Goal: Information Seeking & Learning: Learn about a topic

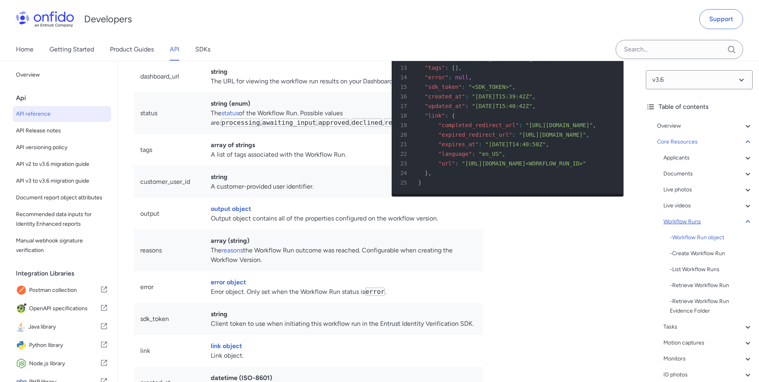
click at [711, 222] on div "Workflow Runs" at bounding box center [708, 222] width 89 height 10
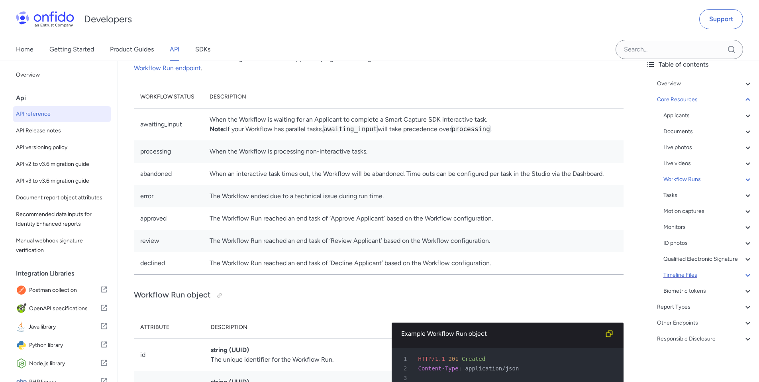
scroll to position [52, 0]
click at [722, 175] on div "Workflow Runs" at bounding box center [708, 180] width 89 height 10
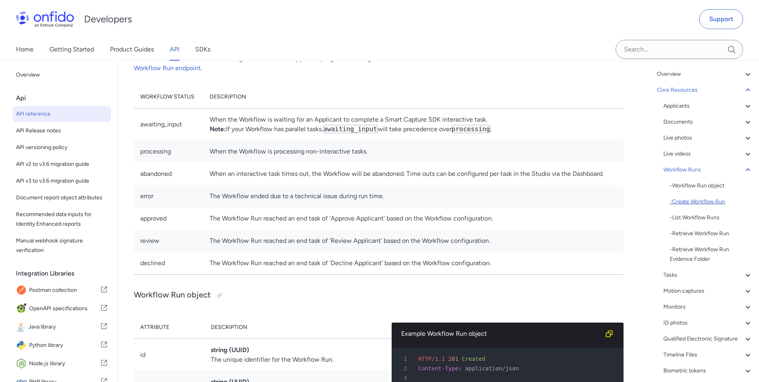
click at [697, 202] on div "- Create Workflow Run" at bounding box center [711, 202] width 83 height 10
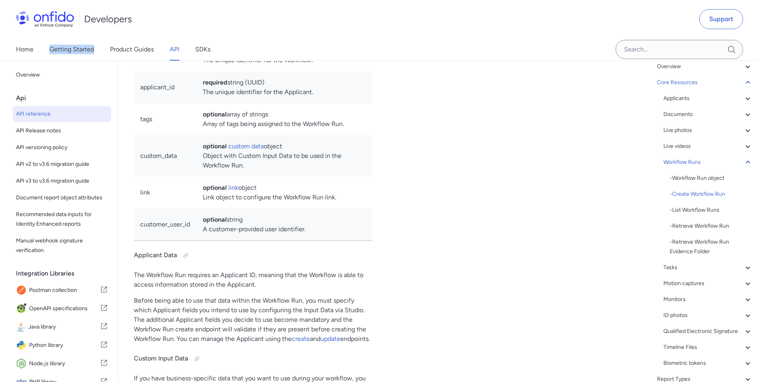
scroll to position [63, 0]
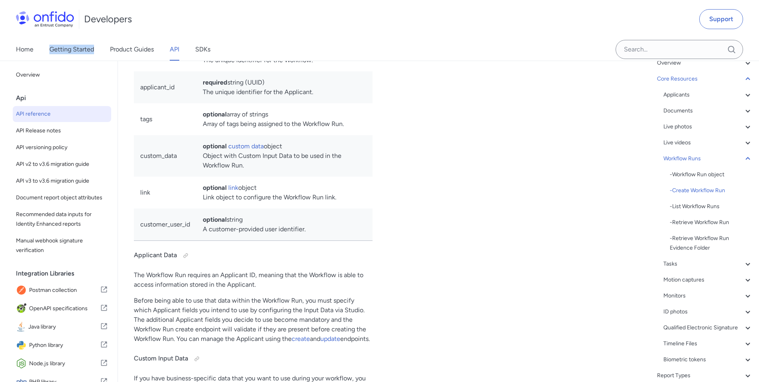
click at [711, 161] on div "Workflow Runs" at bounding box center [708, 159] width 89 height 10
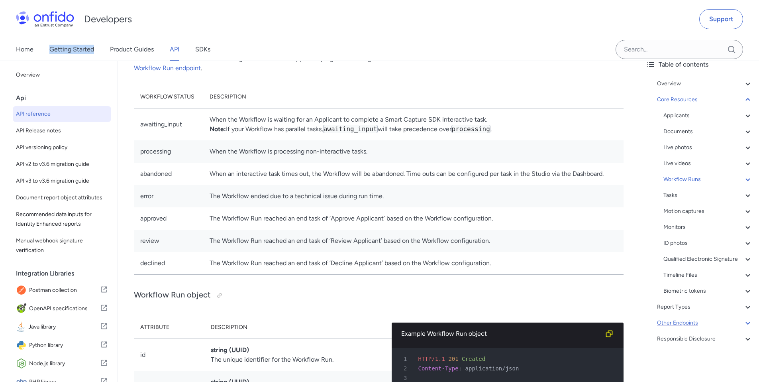
click at [693, 319] on div "Other Endpoints" at bounding box center [705, 323] width 96 height 10
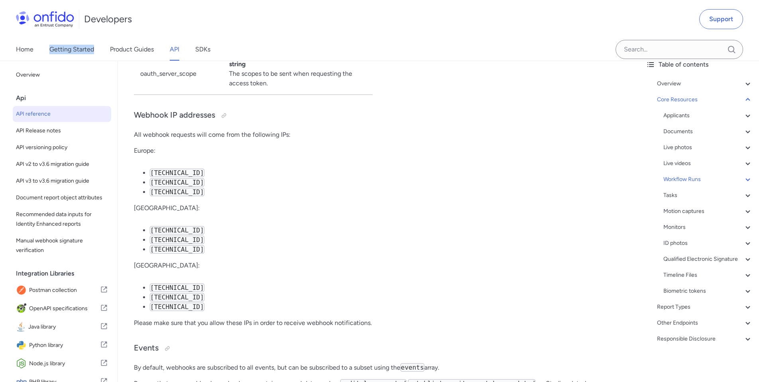
scroll to position [45, 0]
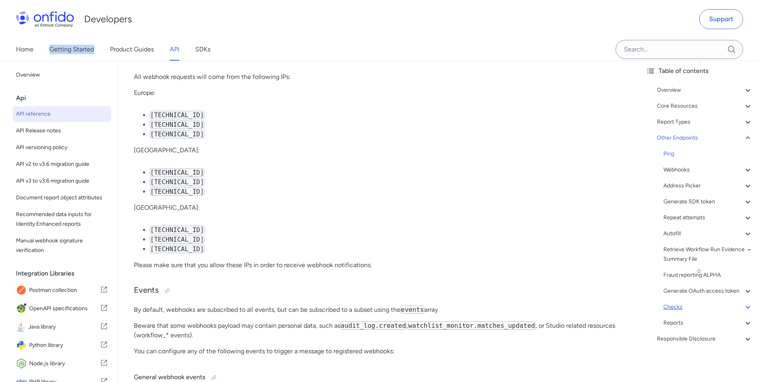
click at [686, 306] on div "Checks" at bounding box center [708, 307] width 89 height 10
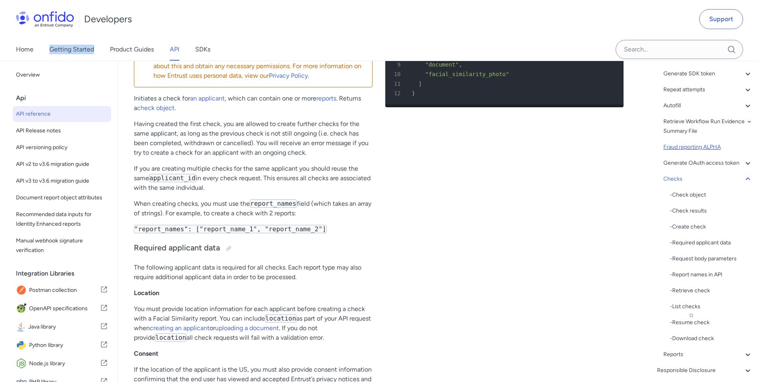
scroll to position [205, 0]
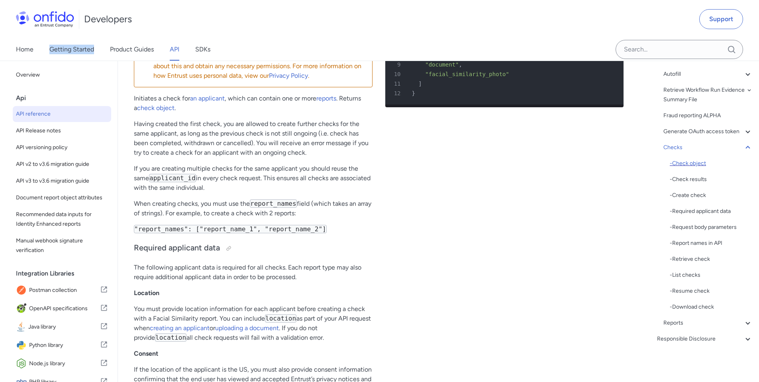
click at [699, 163] on div "- Check object" at bounding box center [711, 164] width 83 height 10
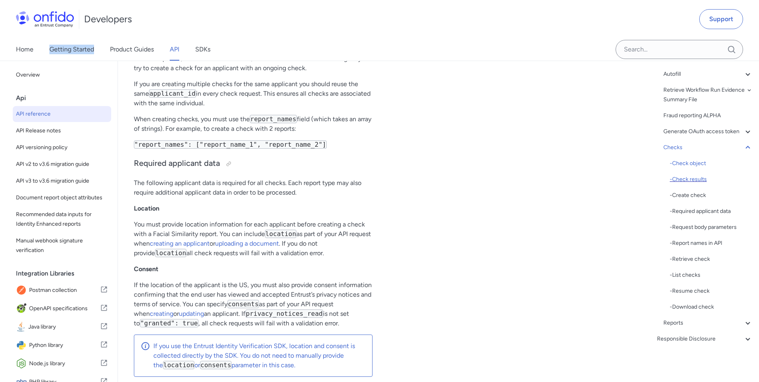
click at [694, 181] on div "- Check results" at bounding box center [711, 180] width 83 height 10
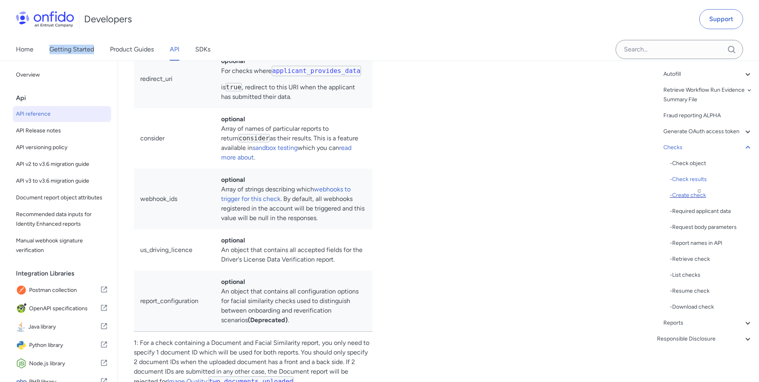
click at [693, 194] on div "- Create check" at bounding box center [711, 196] width 83 height 10
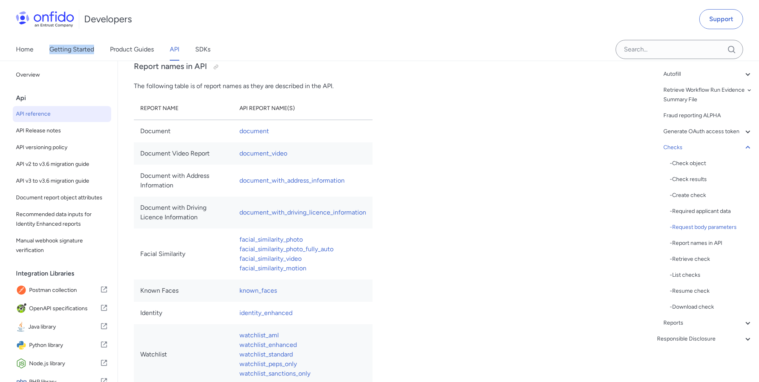
scroll to position [73878, 0]
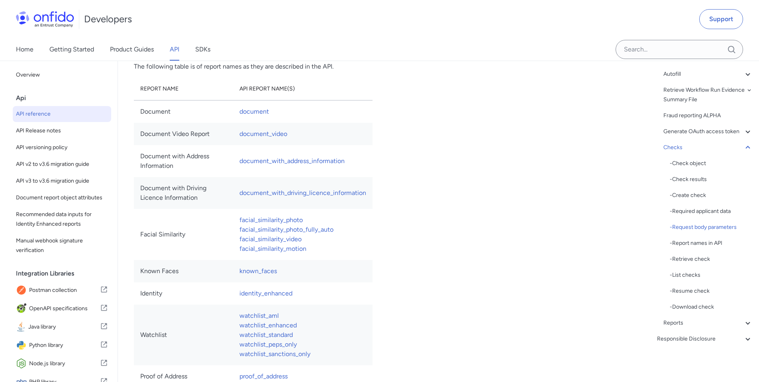
scroll to position [73966, 0]
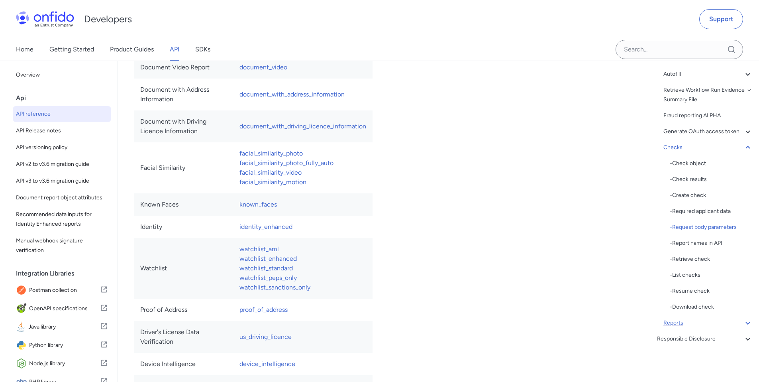
click at [714, 322] on div "Reports" at bounding box center [708, 323] width 89 height 10
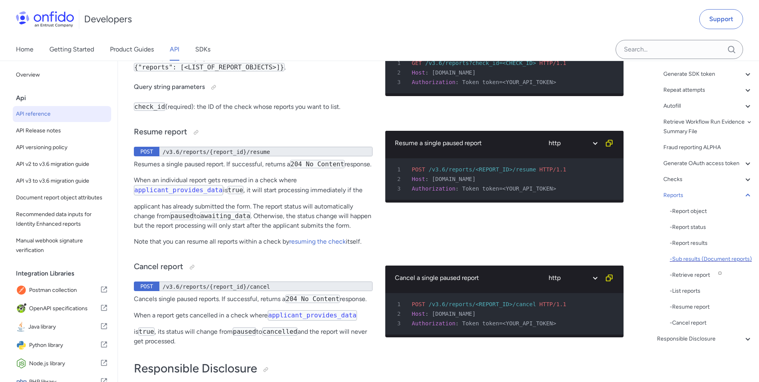
scroll to position [76107, 0]
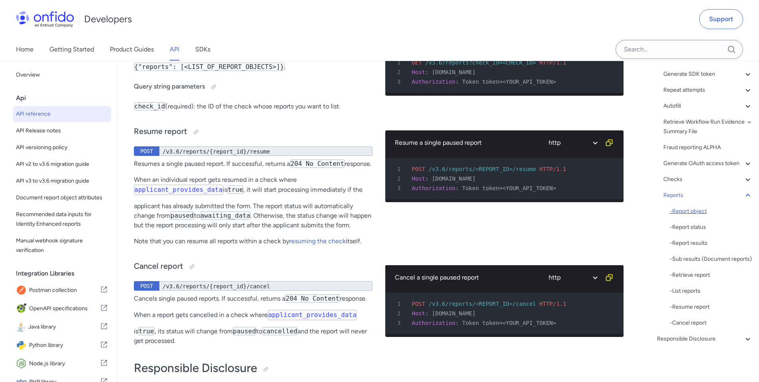
click at [689, 206] on div "- Report object" at bounding box center [711, 211] width 83 height 10
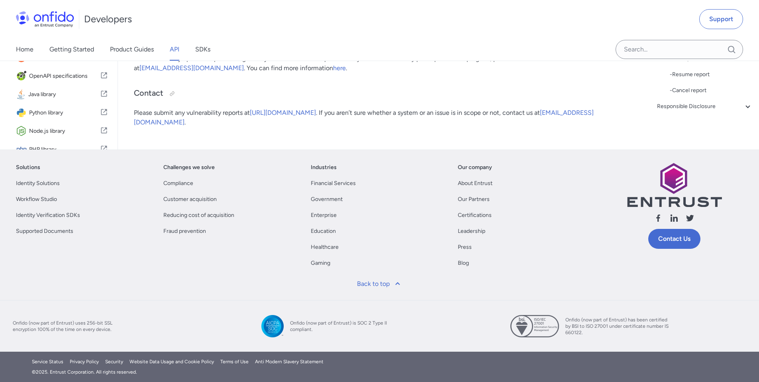
scroll to position [76829, 0]
click at [686, 31] on div "- Sub results (Document reports)" at bounding box center [711, 27] width 83 height 10
click at [684, 63] on div "- List reports" at bounding box center [711, 59] width 83 height 10
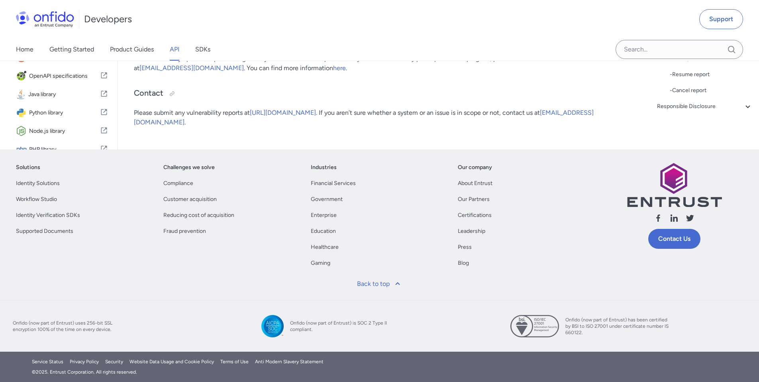
drag, startPoint x: 165, startPoint y: 218, endPoint x: 134, endPoint y: 207, distance: 32.7
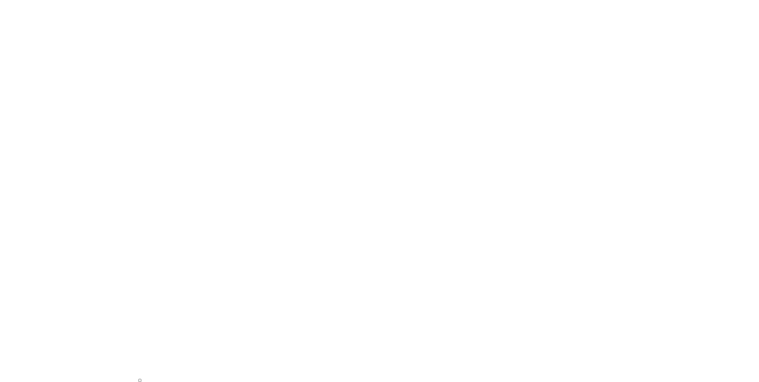
click at [140, 380] on span "button" at bounding box center [140, 380] width 0 height 0
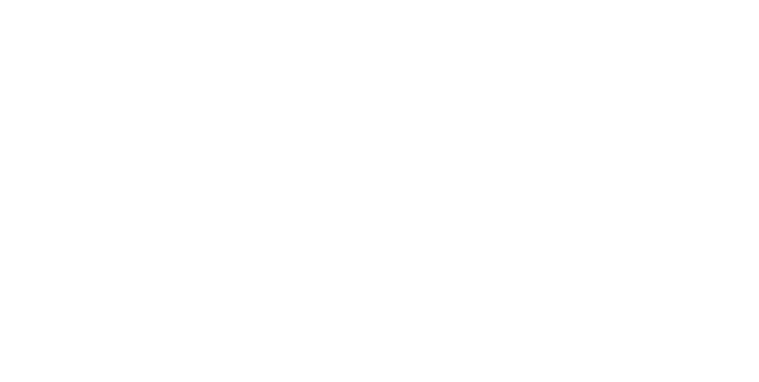
scroll to position [77483, 0]
drag, startPoint x: 134, startPoint y: 189, endPoint x: 259, endPoint y: 193, distance: 125.2
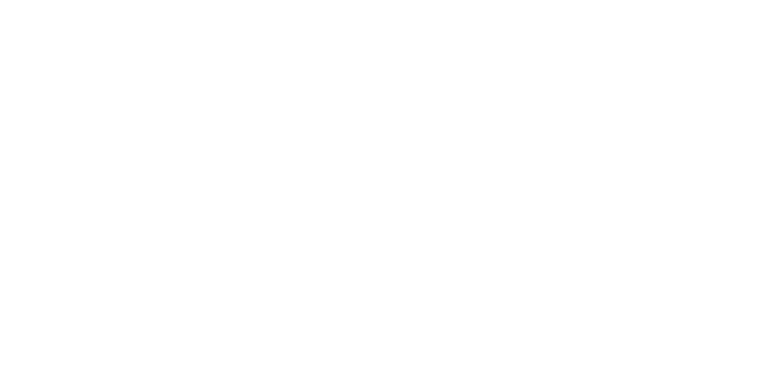
click at [164, 368] on span "button" at bounding box center [164, 368] width 0 height 0
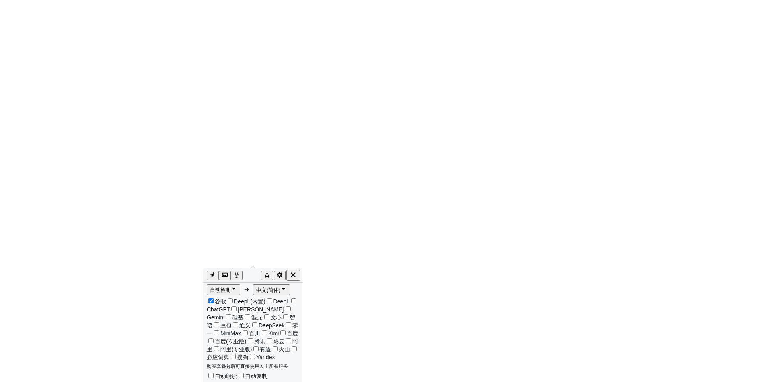
scroll to position [77353, 0]
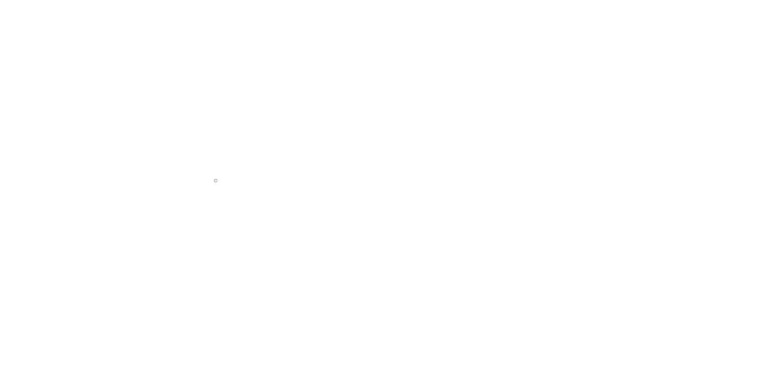
click at [216, 181] on span "button" at bounding box center [216, 181] width 0 height 0
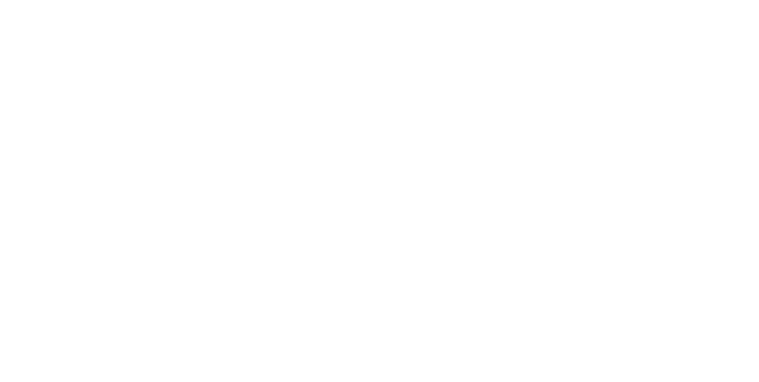
scroll to position [77449, 0]
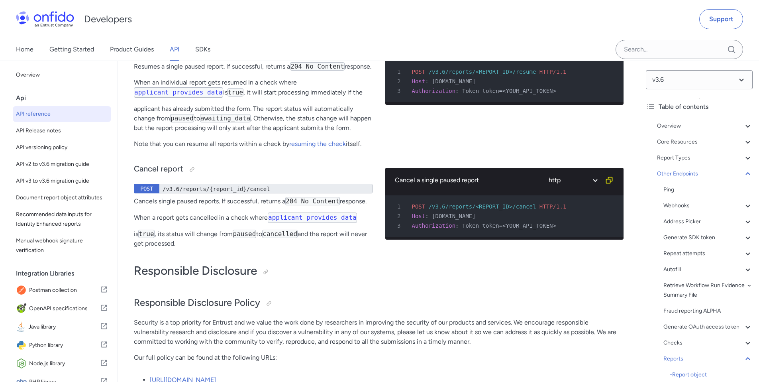
scroll to position [2, 0]
click at [736, 157] on div "Report Types" at bounding box center [705, 156] width 96 height 10
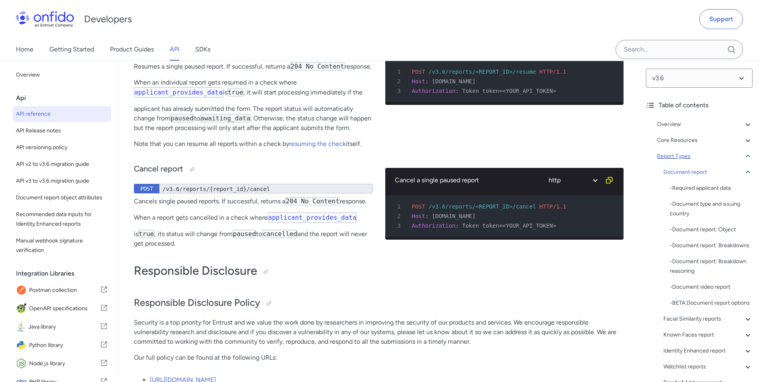
scroll to position [28259, 0]
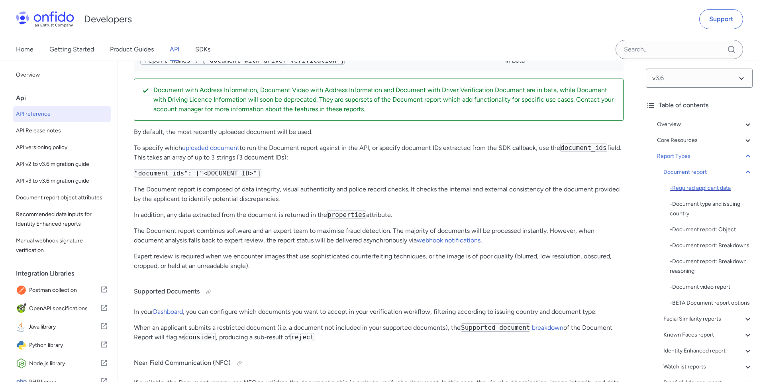
click at [695, 190] on div "- Required applicant data" at bounding box center [711, 188] width 83 height 10
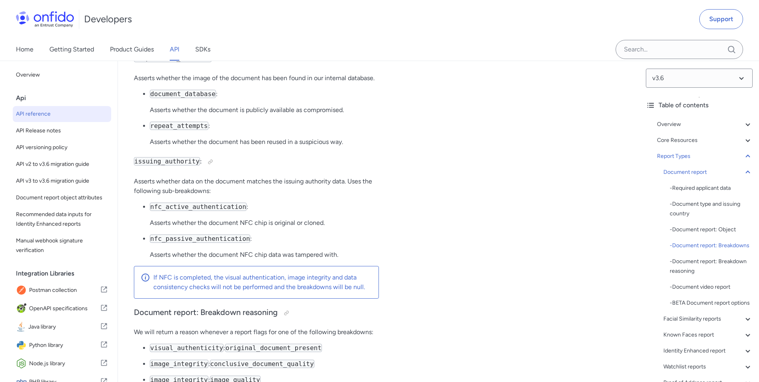
scroll to position [31734, 0]
drag, startPoint x: 135, startPoint y: 149, endPoint x: 217, endPoint y: 169, distance: 84.9
click at [223, 179] on span "button" at bounding box center [223, 179] width 0 height 0
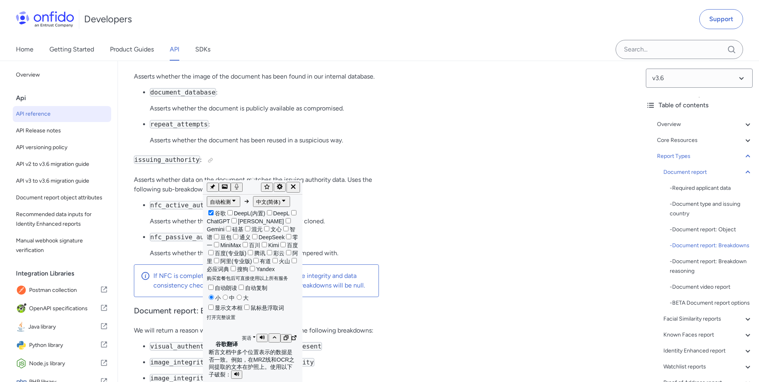
click at [266, 348] on p "断言文档中多个位置表示的数据是否一致。例如，在MRZ线和OCR之间提取的文本在护照上。使用以下子破裂：" at bounding box center [253, 363] width 88 height 30
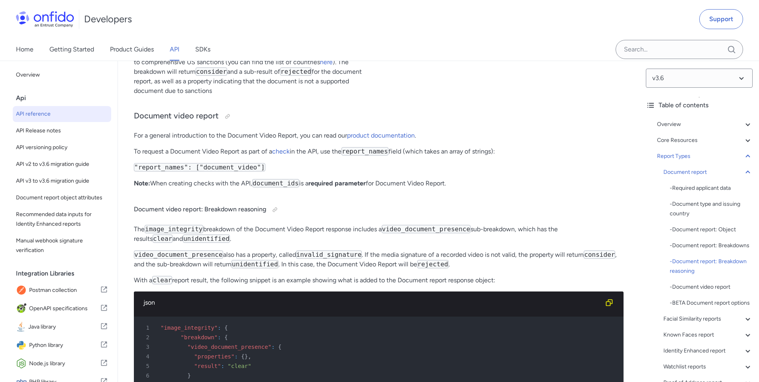
scroll to position [2, 0]
click at [700, 123] on div "Overview" at bounding box center [705, 125] width 96 height 10
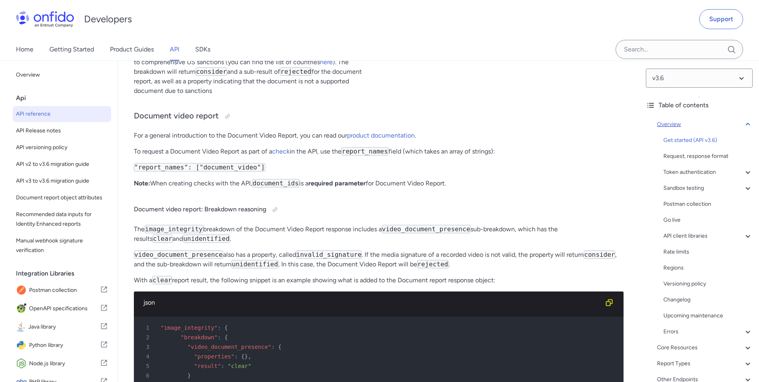
scroll to position [90, 0]
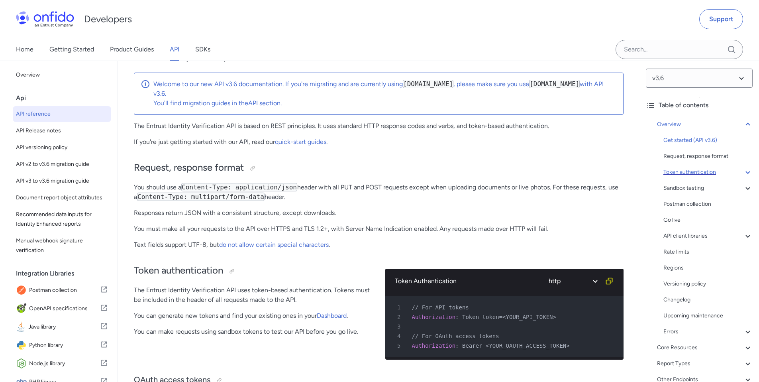
click at [688, 172] on div "Token authentication" at bounding box center [708, 172] width 89 height 10
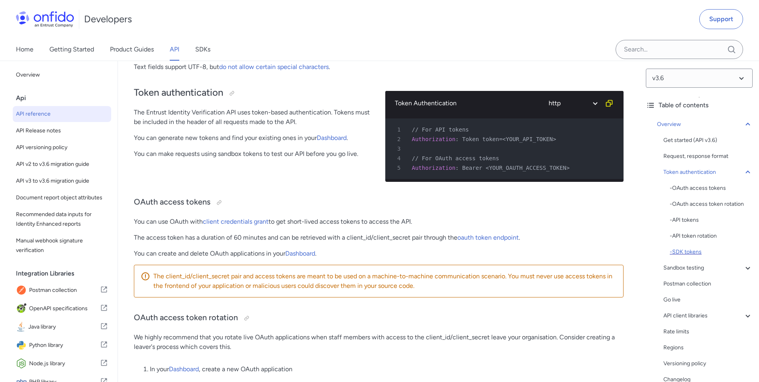
drag, startPoint x: 691, startPoint y: 250, endPoint x: 678, endPoint y: 251, distance: 12.8
click at [691, 250] on div "- SDK tokens" at bounding box center [711, 252] width 83 height 10
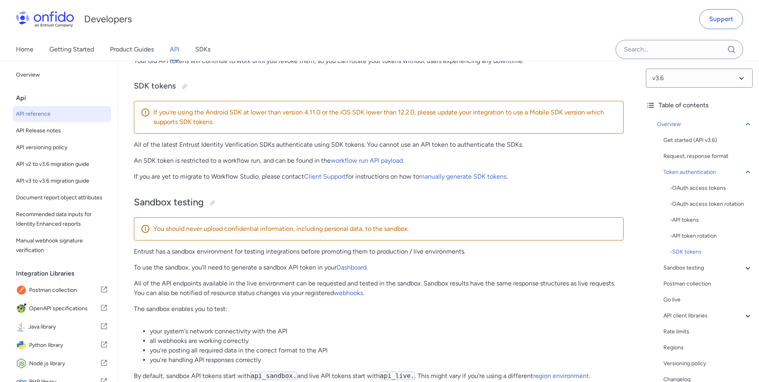
click at [681, 334] on div "Rate limits" at bounding box center [708, 332] width 89 height 10
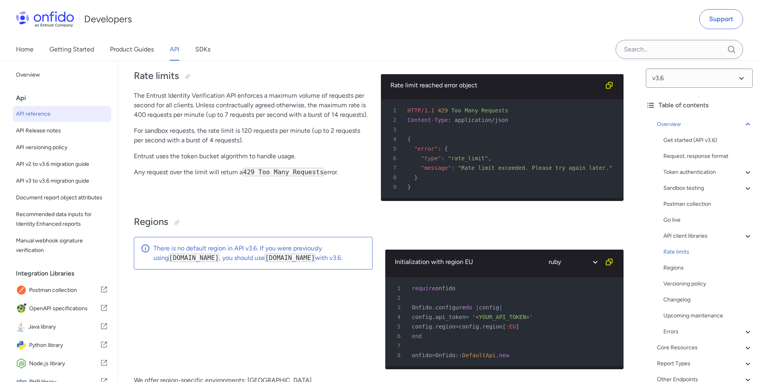
drag, startPoint x: 200, startPoint y: 146, endPoint x: 181, endPoint y: 149, distance: 18.6
click at [200, 146] on div "Rate limits The Entrust Identity Verification API enforces a maximum volume of …" at bounding box center [251, 134] width 234 height 146
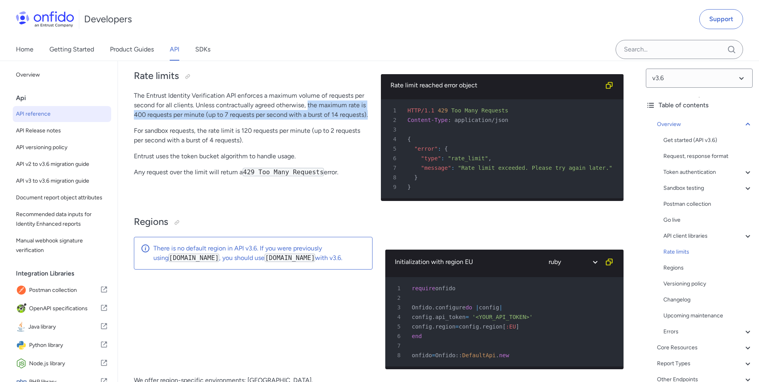
drag, startPoint x: 308, startPoint y: 121, endPoint x: 218, endPoint y: 139, distance: 91.6
click at [218, 120] on p "The Entrust Identity Verification API enforces a maximum volume of requests per…" at bounding box center [251, 105] width 234 height 29
copy p "the maximum rate is 400 requests per minute (up to 7 requests per second with a…"
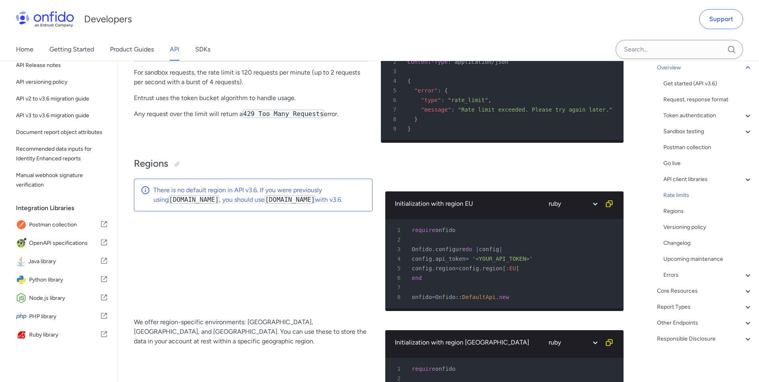
scroll to position [44, 0]
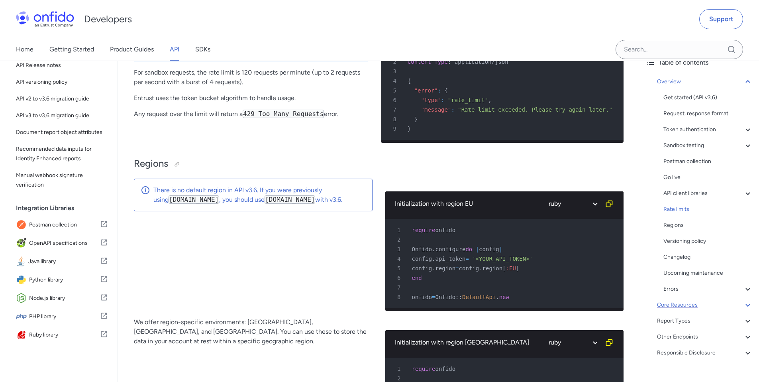
click at [698, 309] on div "Core Resources" at bounding box center [705, 305] width 96 height 10
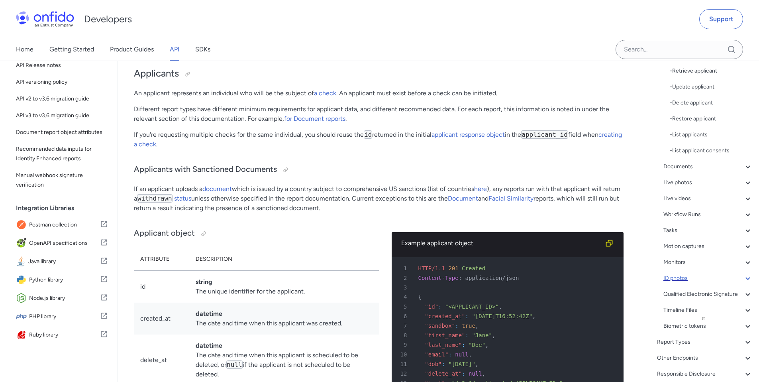
scroll to position [269, 0]
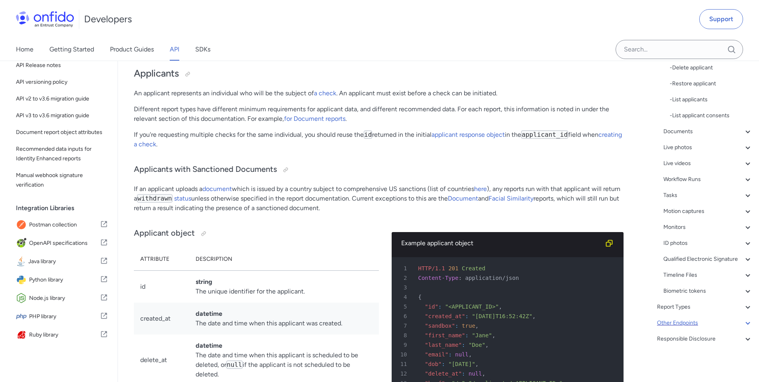
click at [677, 322] on div "Other Endpoints" at bounding box center [705, 323] width 96 height 10
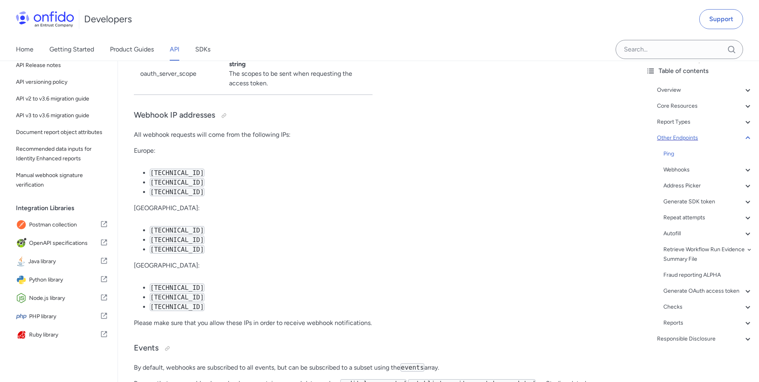
scroll to position [45, 0]
click at [667, 340] on div "Responsible Disclosure" at bounding box center [705, 339] width 96 height 10
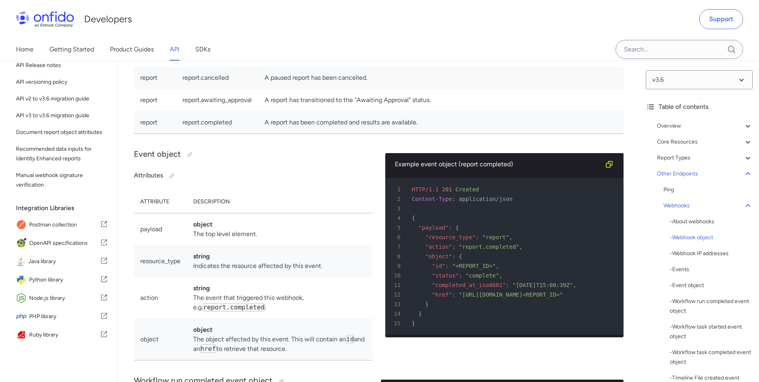
scroll to position [61022, 0]
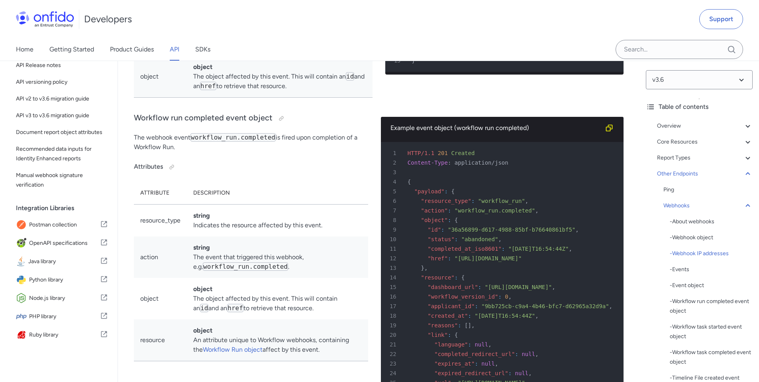
click at [151, 152] on span "button" at bounding box center [151, 152] width 0 height 0
drag, startPoint x: 251, startPoint y: 219, endPoint x: 173, endPoint y: 210, distance: 79.0
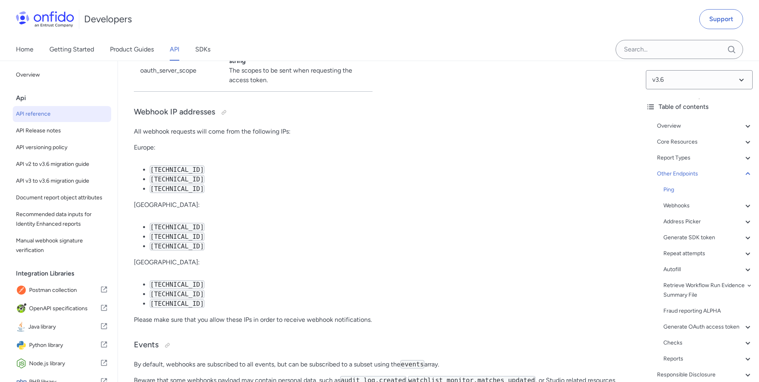
scroll to position [59477, 0]
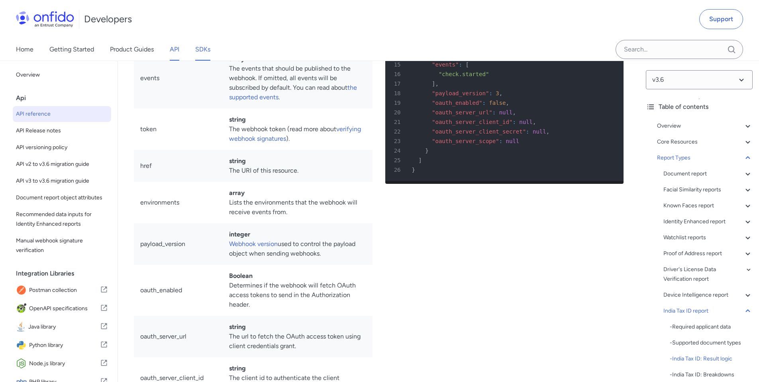
click at [208, 48] on link "SDKs" at bounding box center [202, 49] width 15 height 22
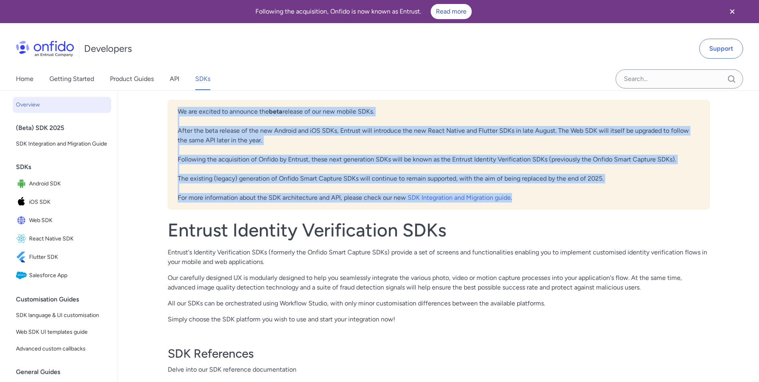
drag, startPoint x: 180, startPoint y: 108, endPoint x: 519, endPoint y: 194, distance: 349.9
click at [519, 194] on div "We are excited to announce the beta release of our new mobile SDKs. After the b…" at bounding box center [439, 154] width 542 height 109
click at [525, 204] on span "button" at bounding box center [525, 204] width 0 height 0
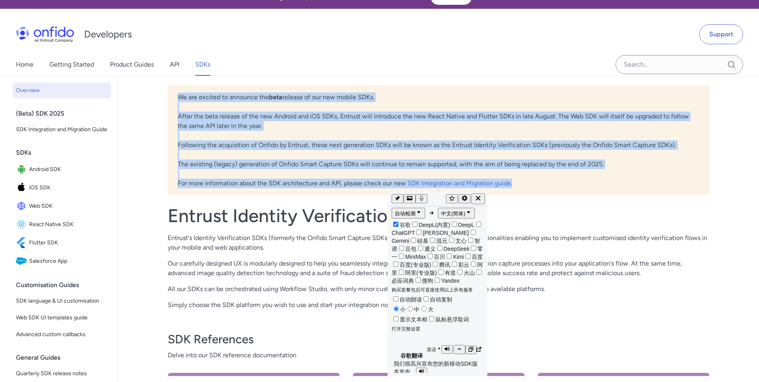
scroll to position [24, 0]
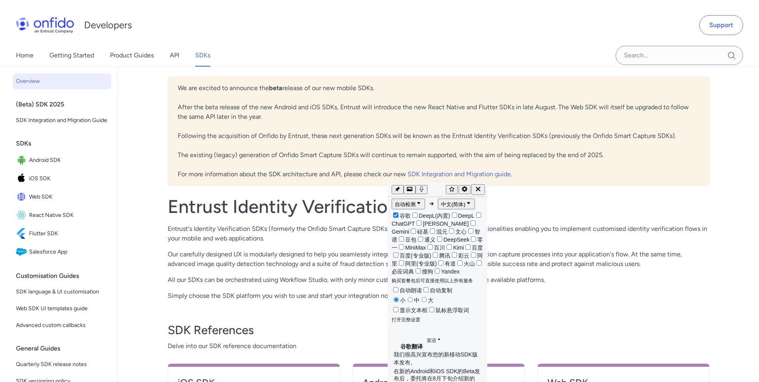
click at [560, 200] on h1 "Entrust Identity Verification SDKs" at bounding box center [439, 206] width 542 height 22
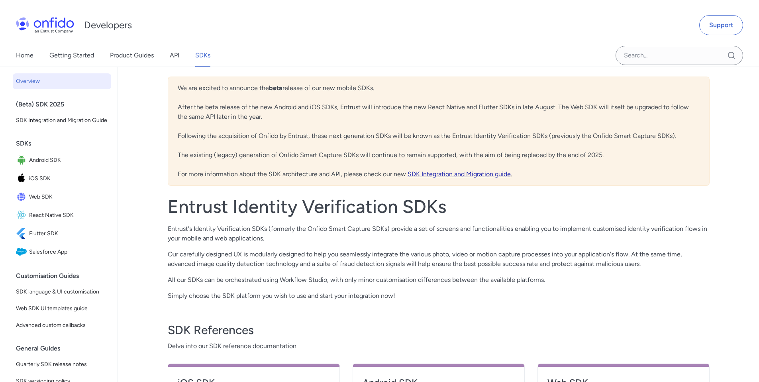
click at [458, 171] on link "SDK Integration and Migration guide" at bounding box center [459, 174] width 103 height 8
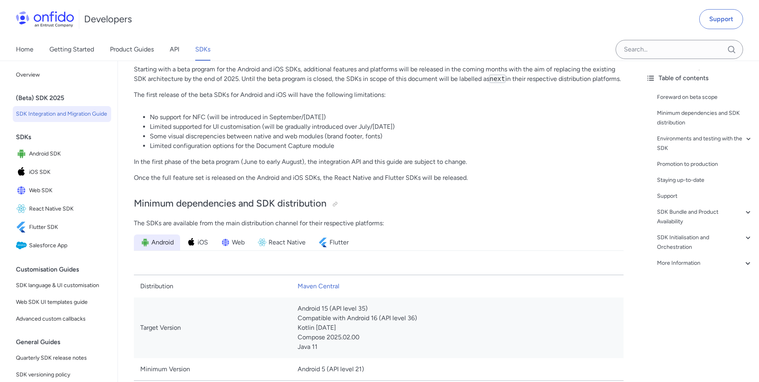
scroll to position [175, 0]
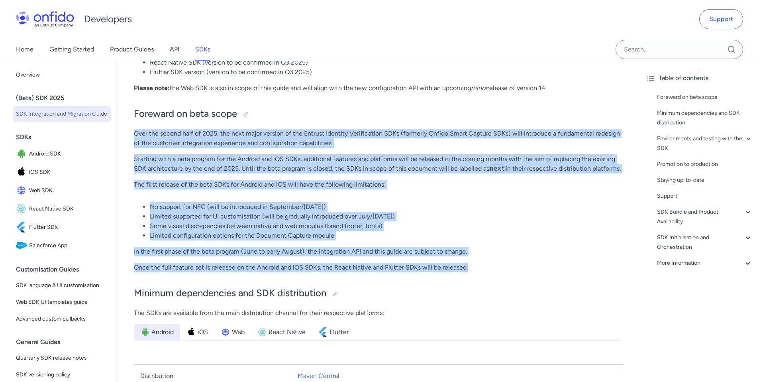
drag, startPoint x: 136, startPoint y: 134, endPoint x: 484, endPoint y: 270, distance: 373.9
click at [488, 279] on button "button" at bounding box center [489, 280] width 3 height 3
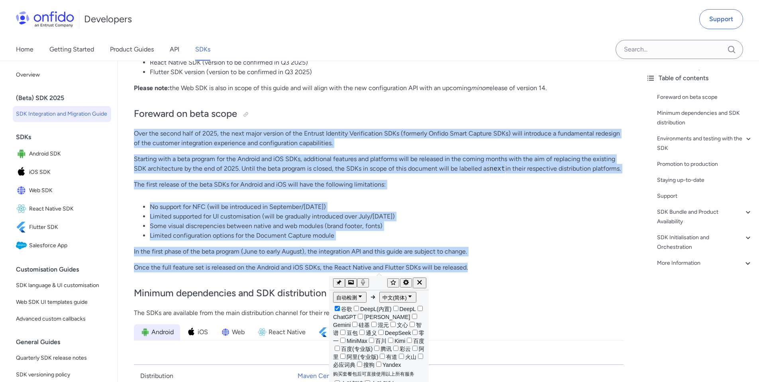
scroll to position [145, 0]
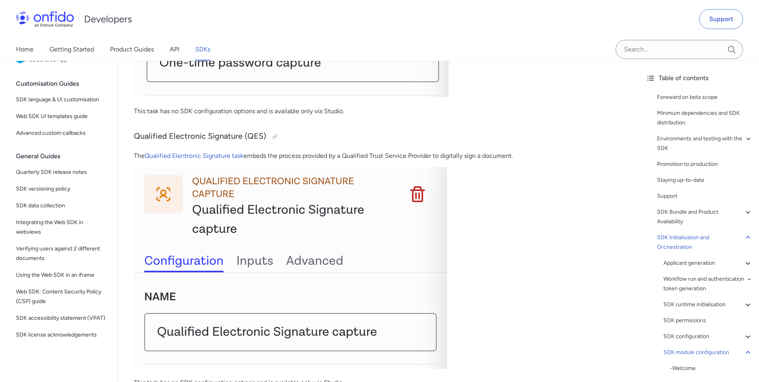
scroll to position [15082, 0]
click at [178, 47] on link "API" at bounding box center [175, 49] width 10 height 22
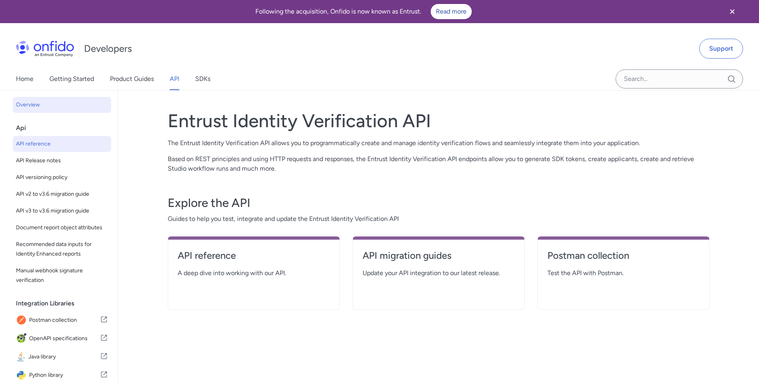
click at [52, 143] on span "API reference" at bounding box center [62, 144] width 92 height 10
select select "http"
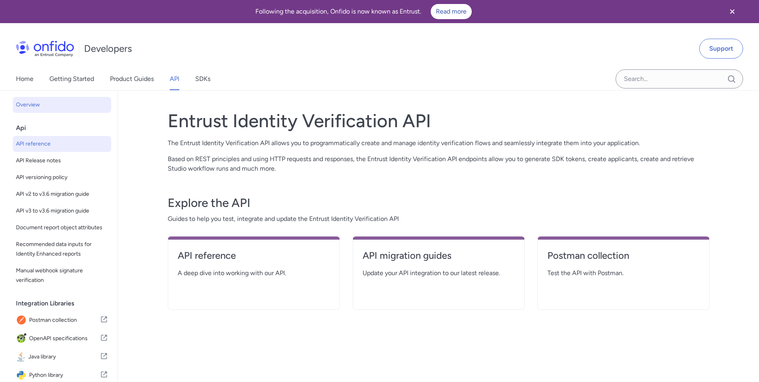
select select "http"
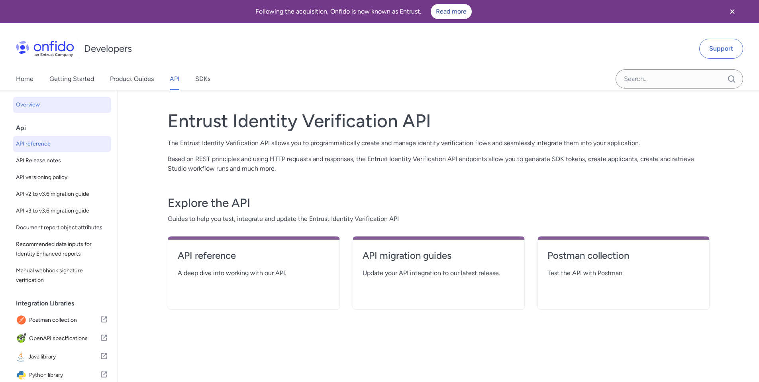
select select "http"
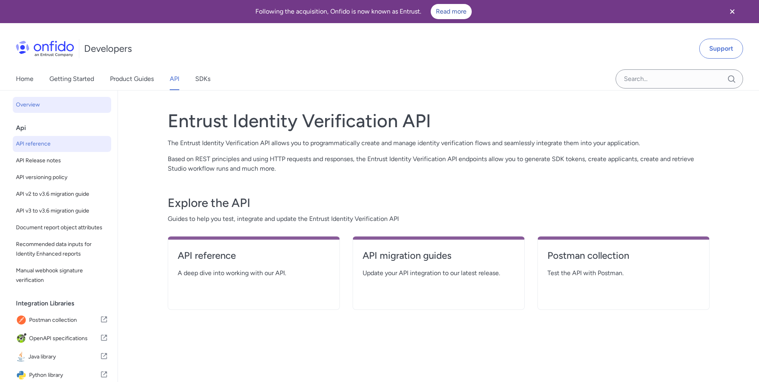
select select "http"
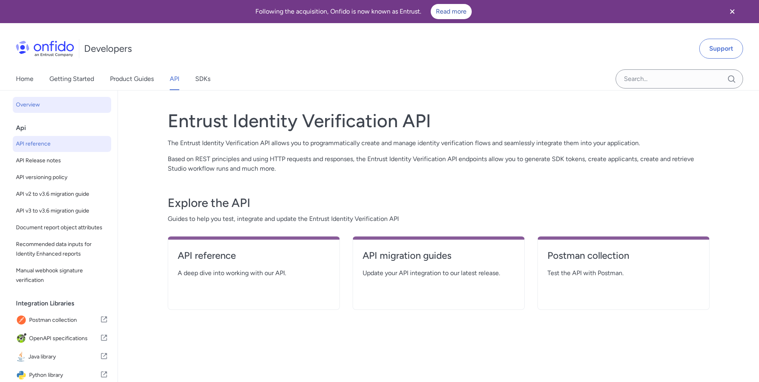
select select "http"
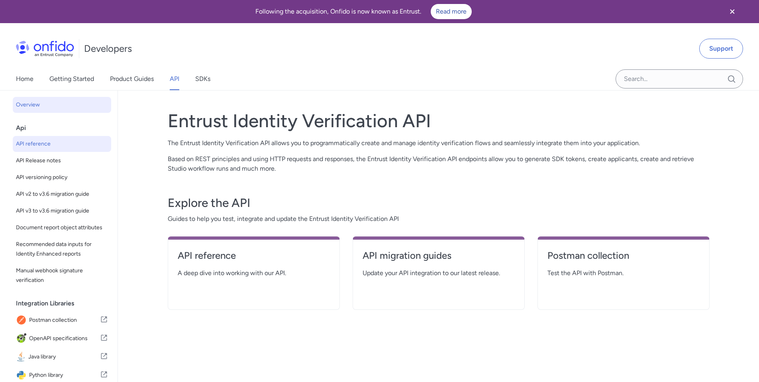
select select "http"
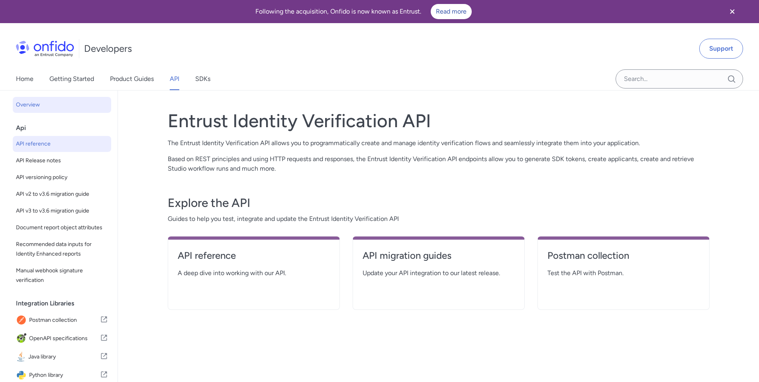
select select "http"
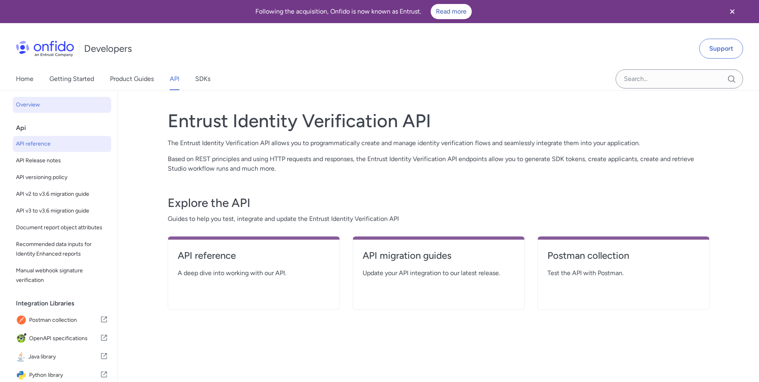
select select "http"
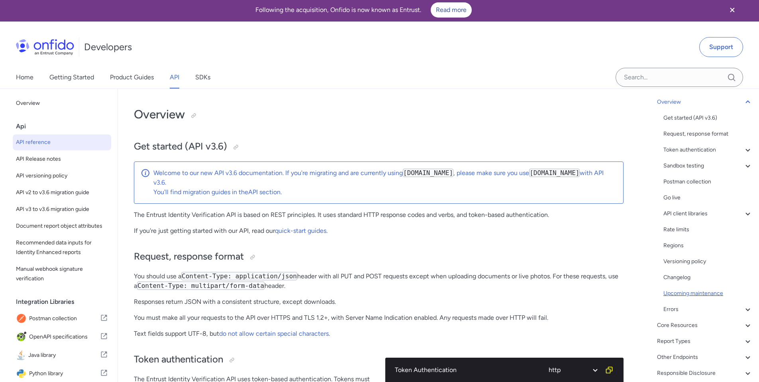
scroll to position [58, 0]
click at [746, 318] on icon at bounding box center [748, 319] width 4 height 3
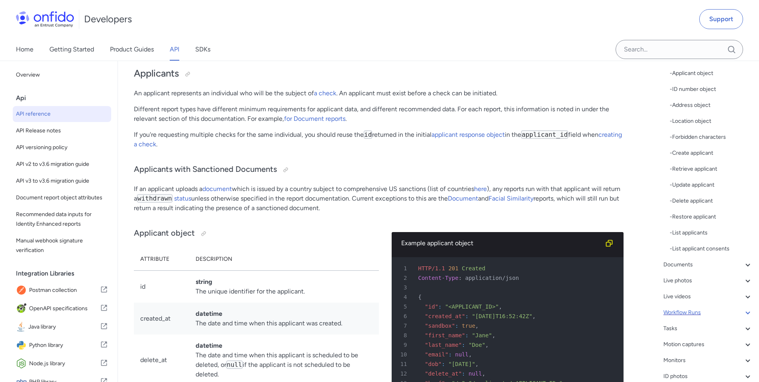
scroll to position [139, 0]
click at [679, 310] on div "Tasks" at bounding box center [708, 315] width 89 height 10
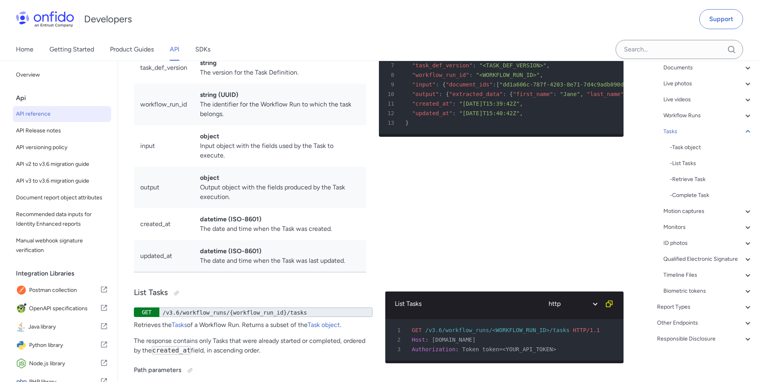
drag, startPoint x: 134, startPoint y: 109, endPoint x: 553, endPoint y: 224, distance: 434.4
click at [559, 234] on span "button" at bounding box center [559, 234] width 0 height 0
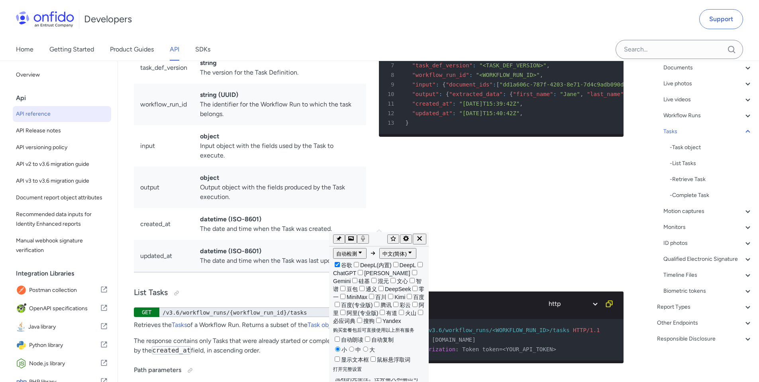
scroll to position [116, 0]
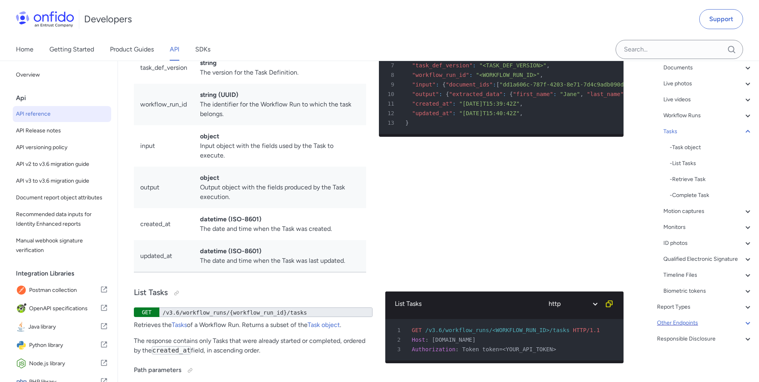
click at [734, 325] on div "Other Endpoints" at bounding box center [705, 323] width 96 height 10
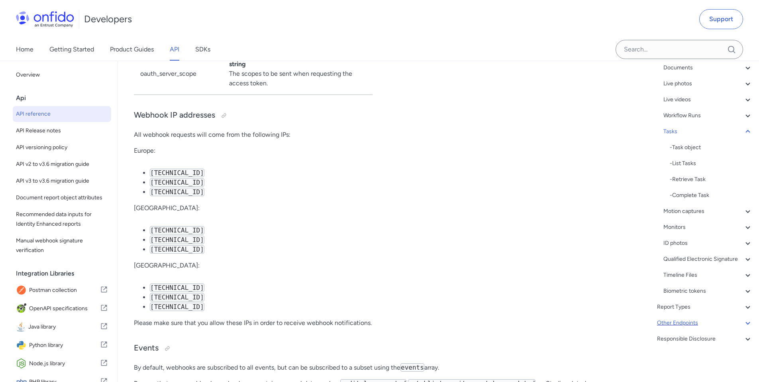
scroll to position [45, 0]
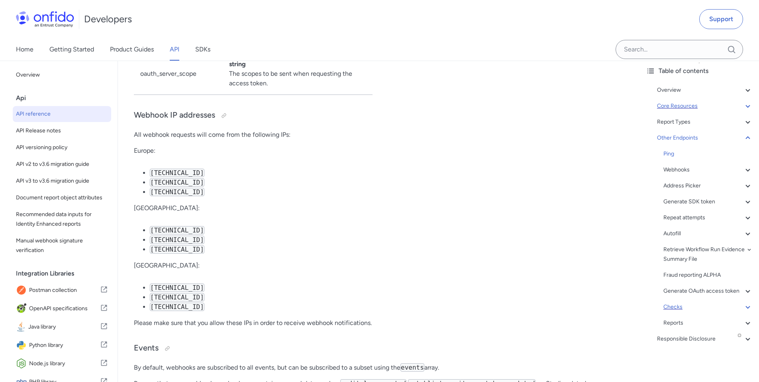
click at [699, 308] on div "Checks" at bounding box center [708, 307] width 89 height 10
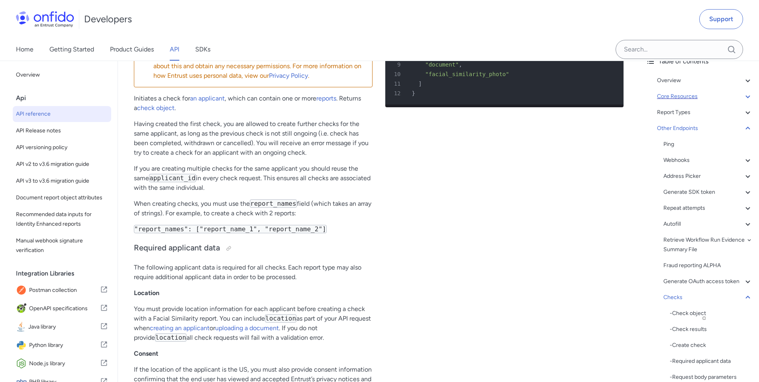
click at [205, 120] on span "button" at bounding box center [205, 120] width 0 height 0
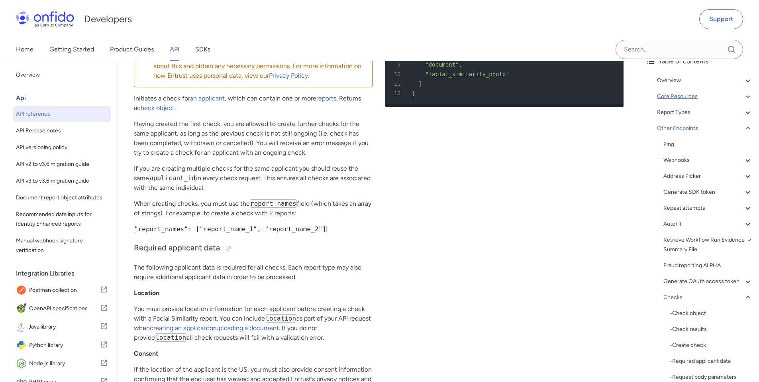
click at [153, 98] on span "button" at bounding box center [153, 98] width 0 height 0
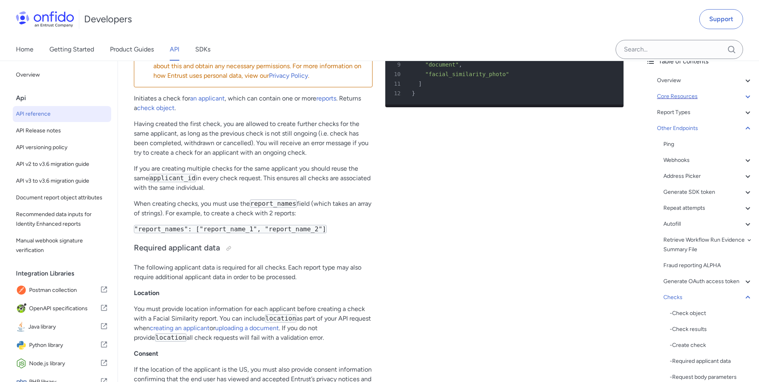
click at [199, 122] on span "button" at bounding box center [199, 122] width 0 height 0
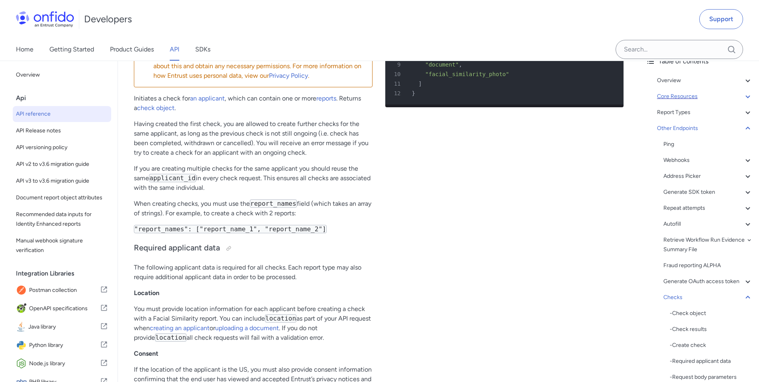
drag, startPoint x: 153, startPoint y: 132, endPoint x: 442, endPoint y: 146, distance: 289.3
click at [448, 155] on span "button" at bounding box center [448, 155] width 0 height 0
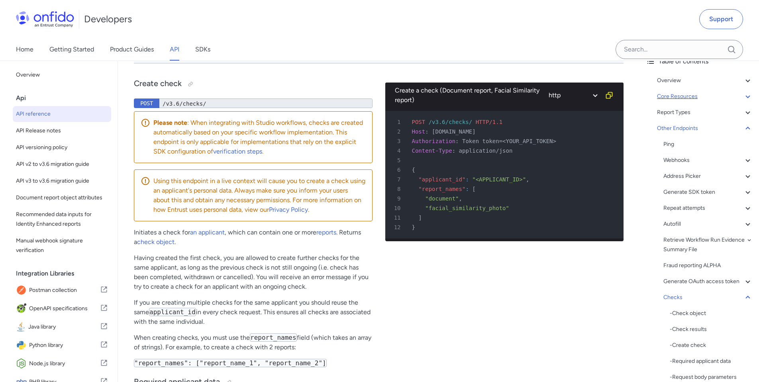
scroll to position [71952, 0]
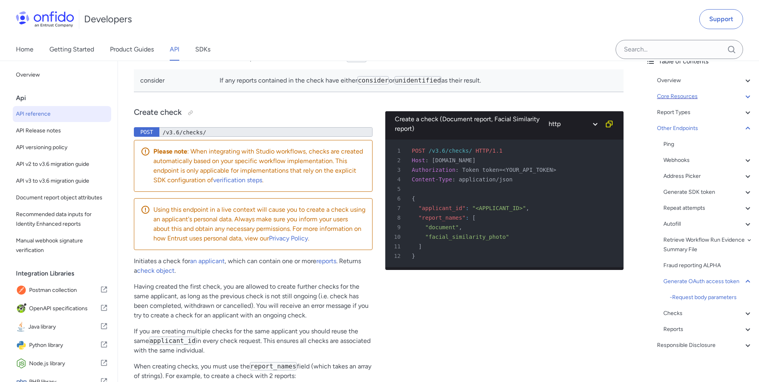
click at [167, 285] on span "button" at bounding box center [167, 285] width 0 height 0
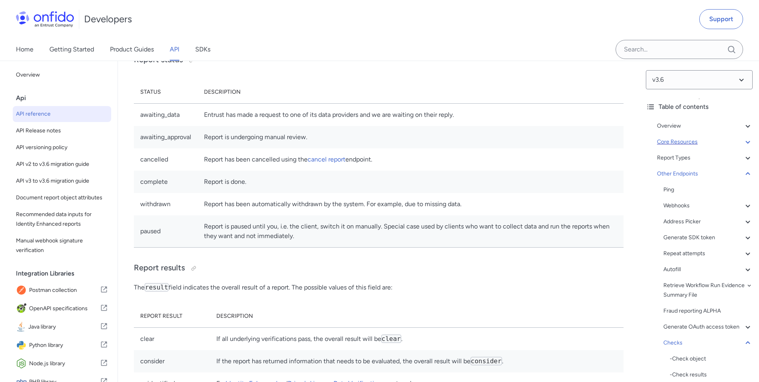
scroll to position [75284, 0]
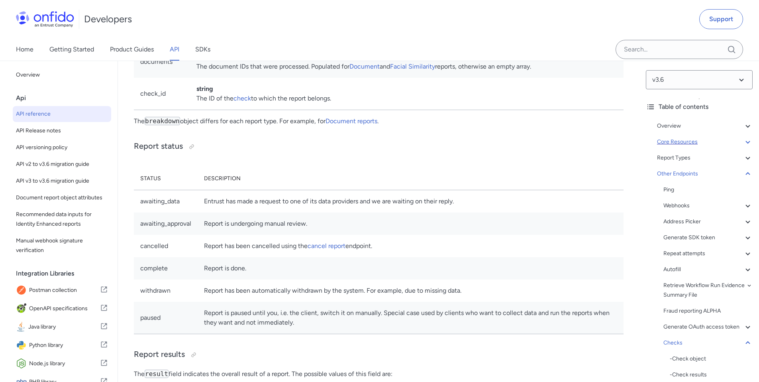
click at [686, 139] on div "Core Resources" at bounding box center [705, 142] width 96 height 10
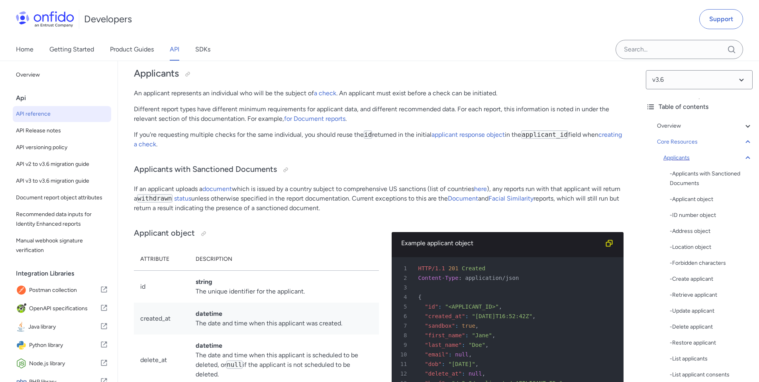
click at [674, 159] on div "Applicants" at bounding box center [708, 158] width 89 height 10
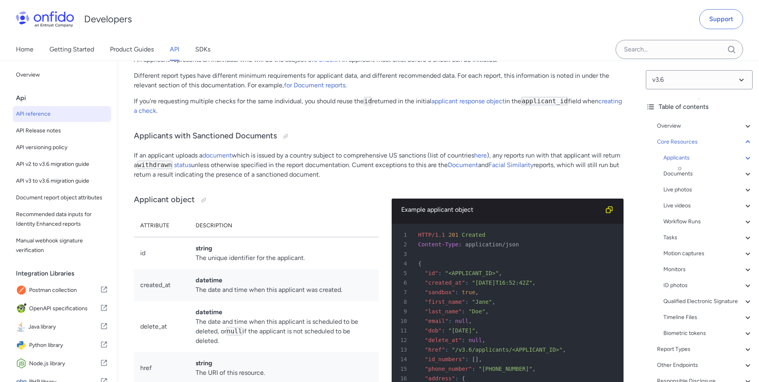
click at [152, 47] on h2 "Applicants" at bounding box center [379, 40] width 490 height 14
copy h2 "Applicants"
click at [699, 223] on div "Workflow Runs" at bounding box center [708, 222] width 89 height 10
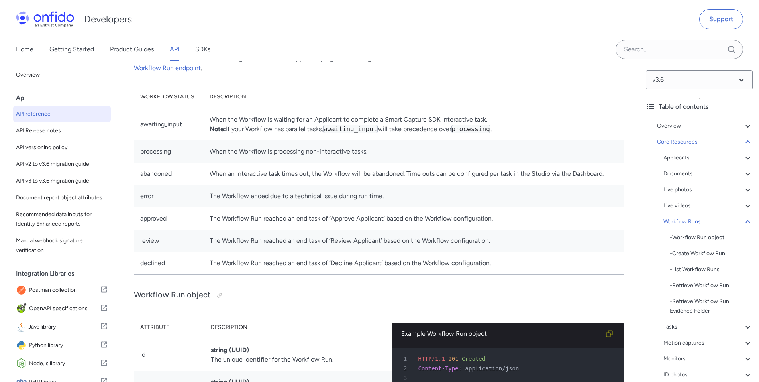
copy h2 "Workflow"
click at [678, 328] on div "Tasks" at bounding box center [708, 327] width 89 height 10
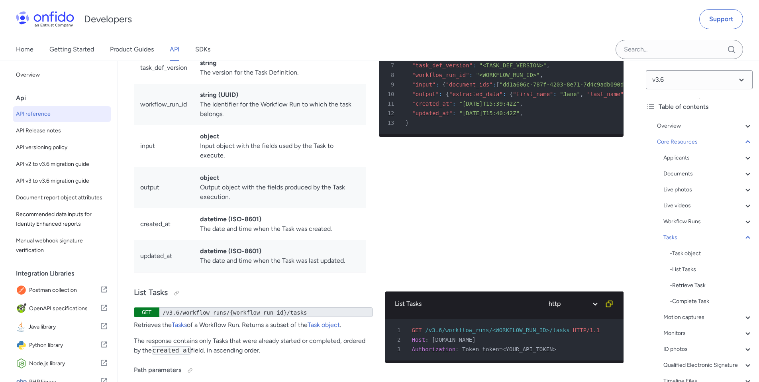
copy h3 "Task"
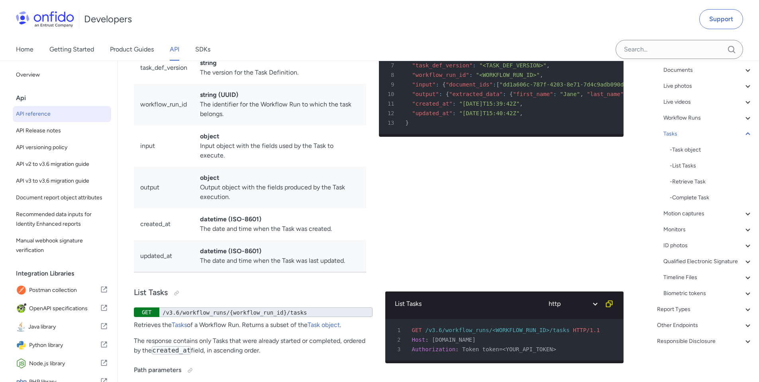
scroll to position [116, 0]
click at [672, 305] on div "Report Types" at bounding box center [705, 307] width 96 height 10
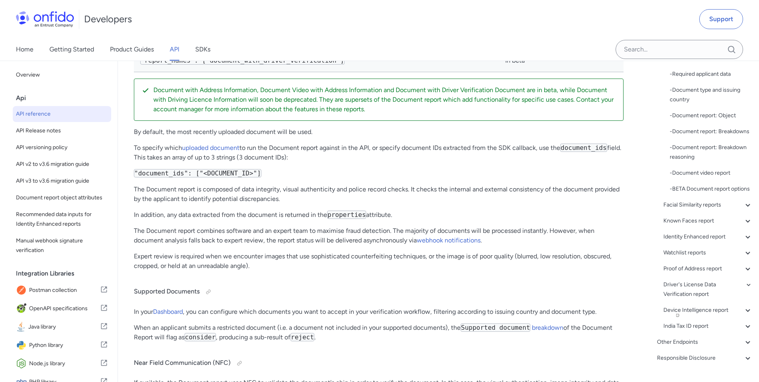
copy h1 "Report"
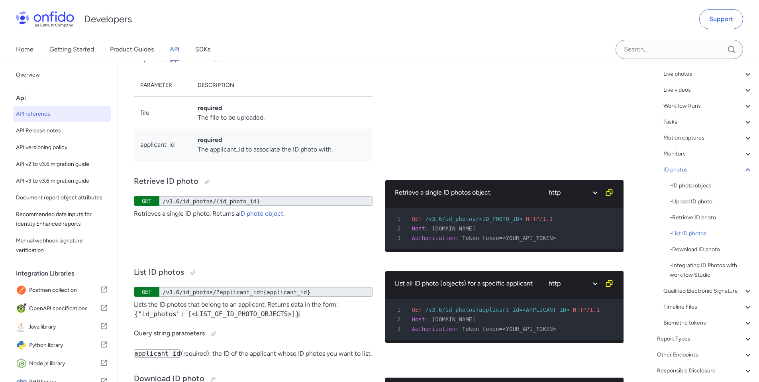
scroll to position [25134, 0]
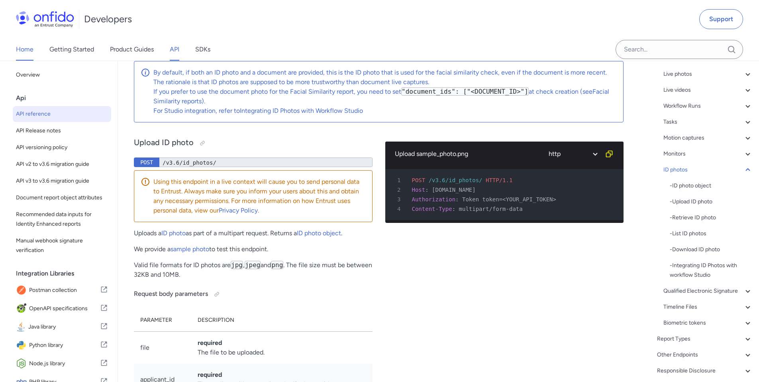
click at [25, 50] on link "Home" at bounding box center [25, 49] width 18 height 22
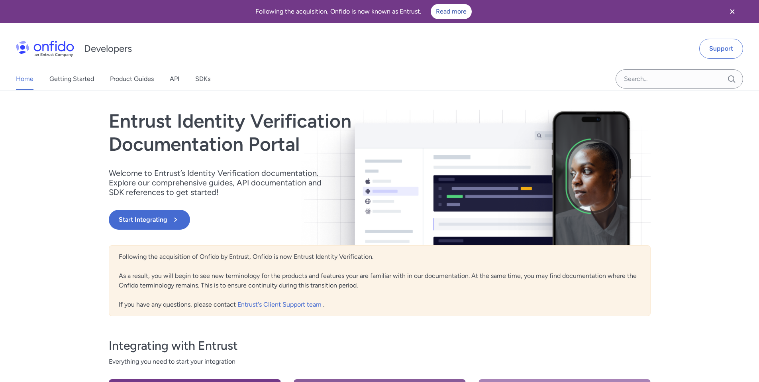
click at [411, 11] on div "Following the acquisition, Onfido is now known as Entrust. Read more" at bounding box center [364, 11] width 708 height 15
click at [308, 11] on div "Following the acquisition, Onfido is now known as Entrust. Read more" at bounding box center [364, 11] width 708 height 15
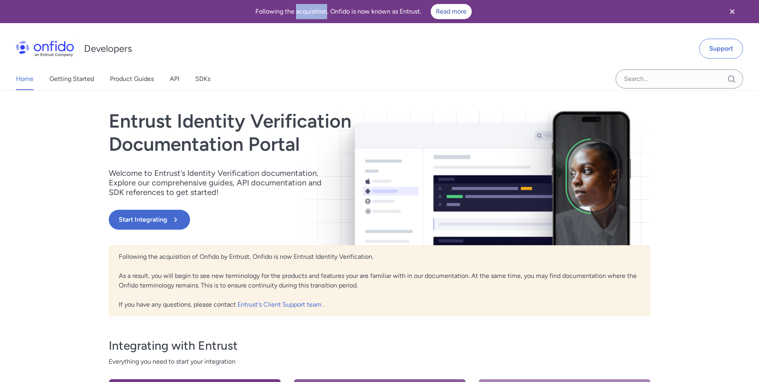
click at [308, 11] on div "Following the acquisition, Onfido is now known as Entrust. Read more" at bounding box center [364, 11] width 708 height 15
click at [340, 10] on div "Following the acquisition, Onfido is now known as Entrust. Read more" at bounding box center [364, 11] width 708 height 15
drag, startPoint x: 284, startPoint y: 10, endPoint x: 419, endPoint y: 17, distance: 135.7
click at [420, 14] on div "Following the acquisition, Onfido is now known as Entrust. Read more" at bounding box center [364, 11] width 708 height 15
click at [426, 24] on span "button" at bounding box center [426, 24] width 0 height 0
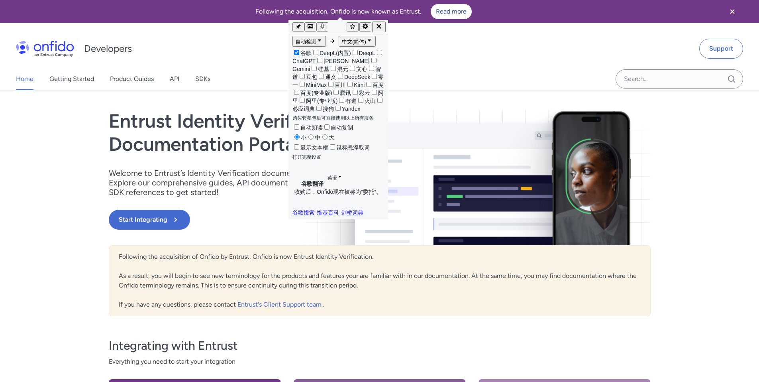
click at [428, 55] on div "Developers Support" at bounding box center [379, 48] width 759 height 38
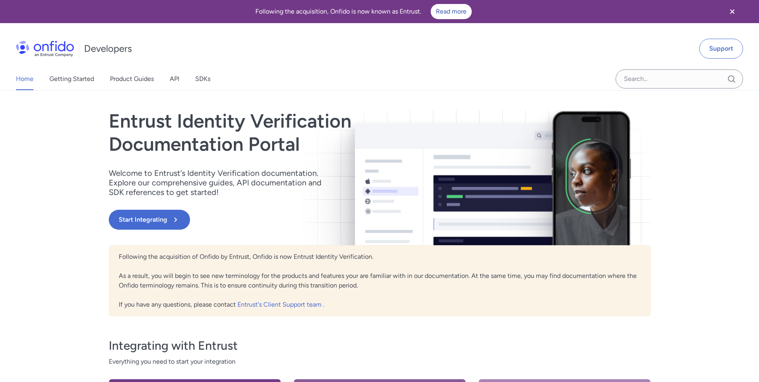
click at [411, 11] on div "Following the acquisition, Onfido is now known as Entrust. Read more" at bounding box center [364, 11] width 708 height 15
copy div "Entrust"
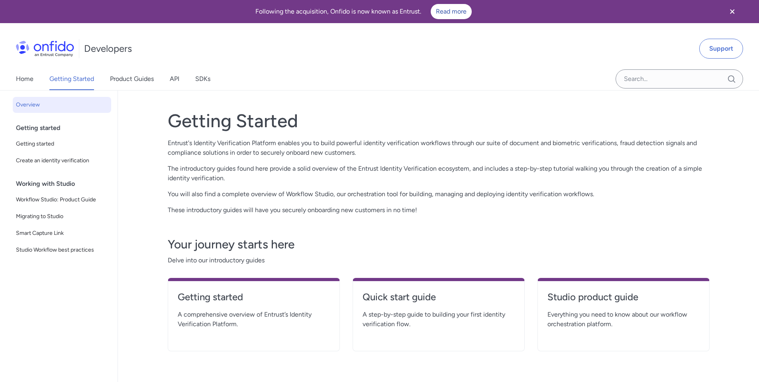
click at [59, 132] on div "Getting started" at bounding box center [65, 128] width 98 height 16
click at [44, 148] on span "Getting started" at bounding box center [62, 144] width 92 height 10
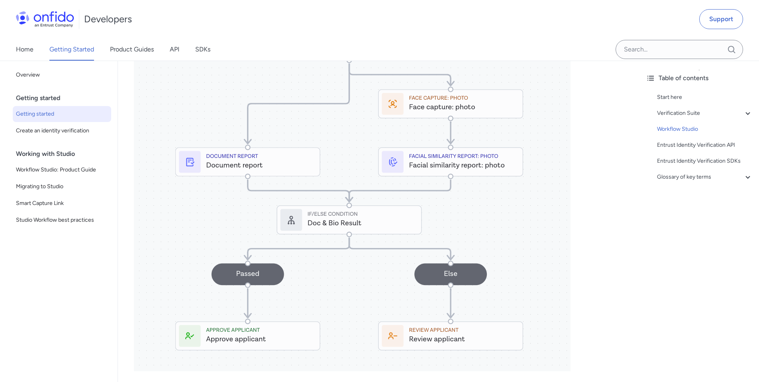
scroll to position [1189, 0]
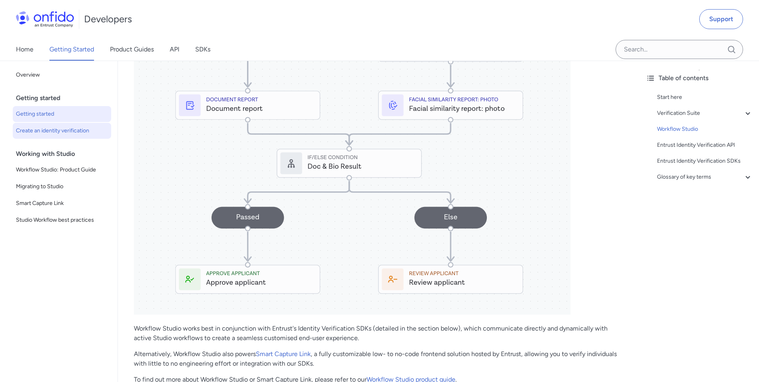
click at [52, 137] on link "Create an identity verification" at bounding box center [62, 131] width 98 height 16
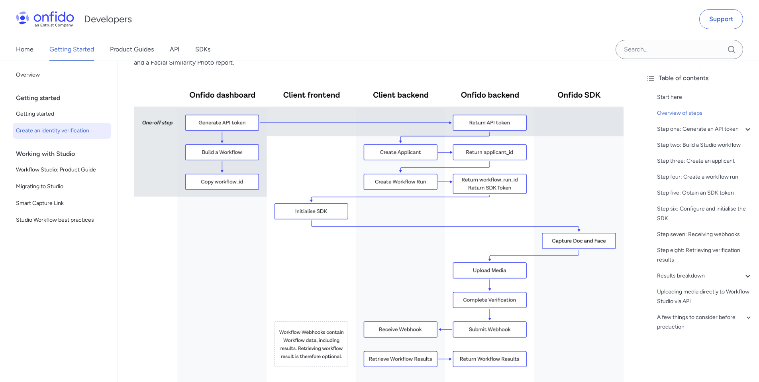
scroll to position [193, 0]
